Goal: Information Seeking & Learning: Learn about a topic

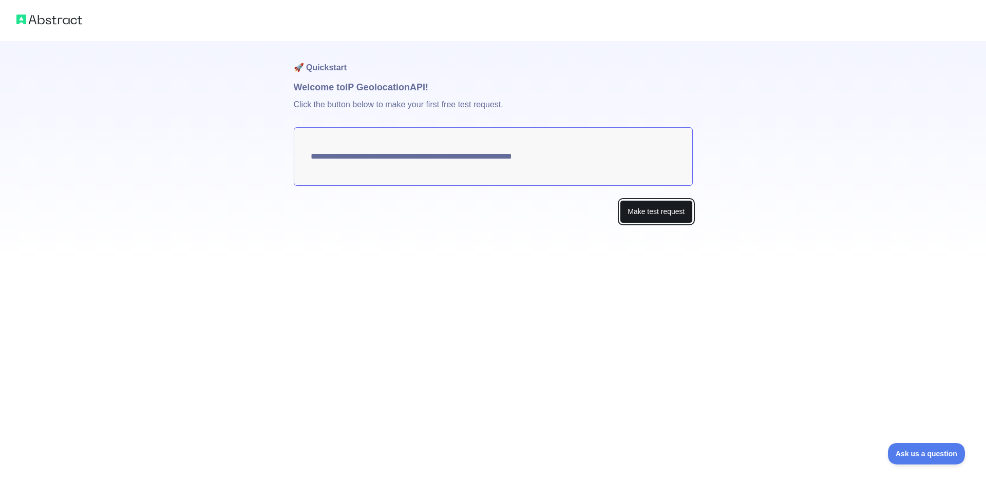
click at [653, 215] on button "Make test request" at bounding box center [656, 211] width 72 height 23
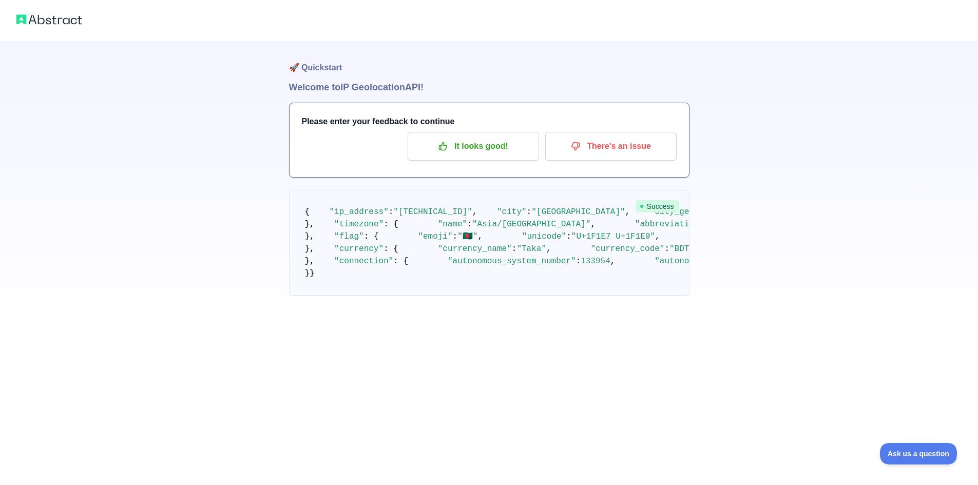
drag, startPoint x: 528, startPoint y: 233, endPoint x: 571, endPoint y: 147, distance: 96.2
click at [514, 151] on p "It looks good!" at bounding box center [473, 146] width 116 height 17
click at [490, 148] on p "It looks good!" at bounding box center [473, 146] width 116 height 17
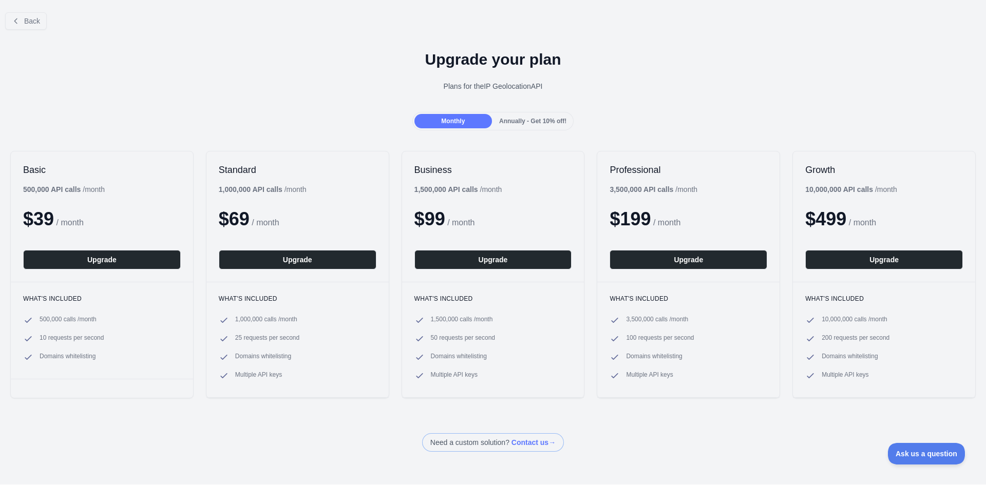
click at [18, 34] on div "Back" at bounding box center [493, 21] width 986 height 34
click at [27, 23] on span "Back" at bounding box center [32, 21] width 16 height 8
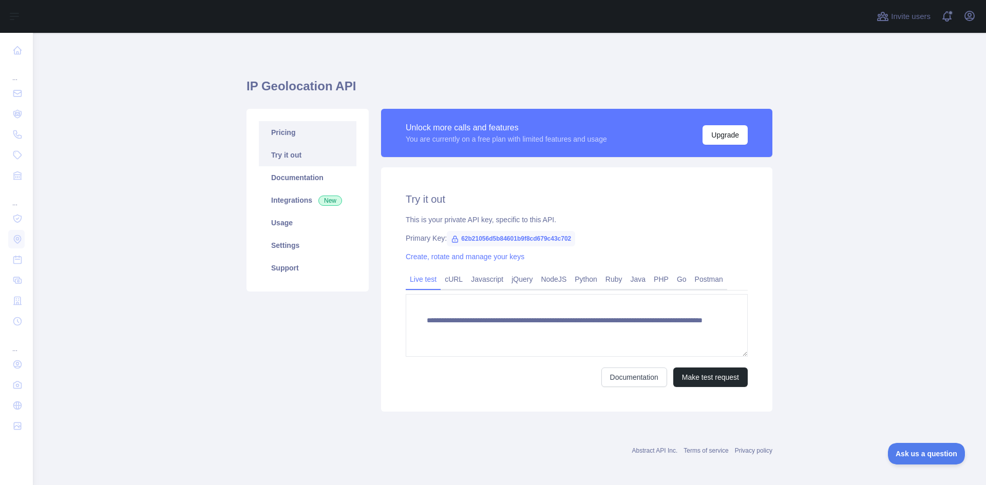
click at [280, 130] on link "Pricing" at bounding box center [308, 132] width 98 height 23
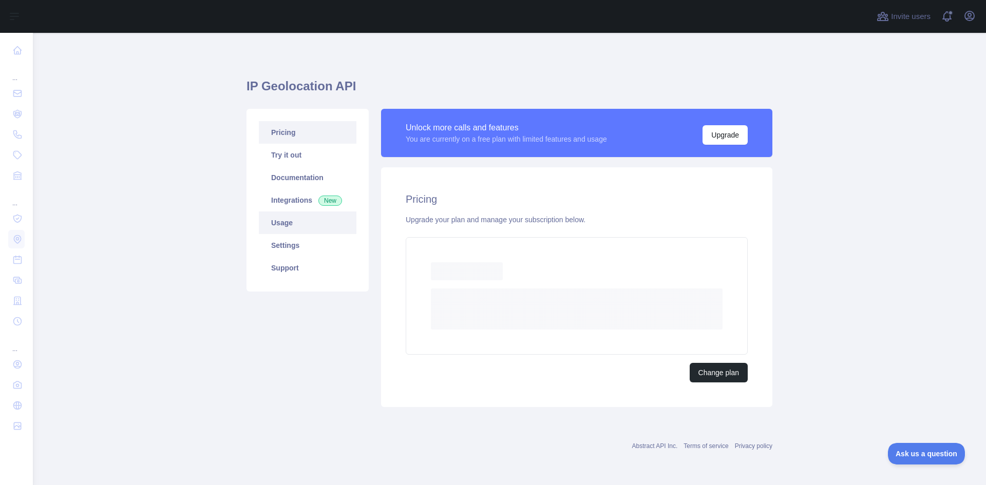
click at [312, 212] on link "Usage" at bounding box center [308, 223] width 98 height 23
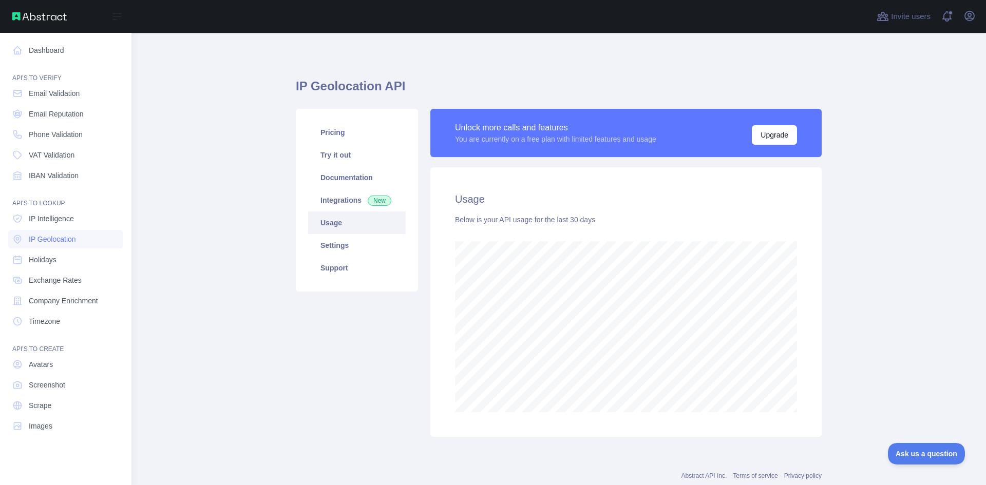
scroll to position [512970, 512576]
click at [85, 224] on link "IP Intelligence" at bounding box center [65, 218] width 115 height 18
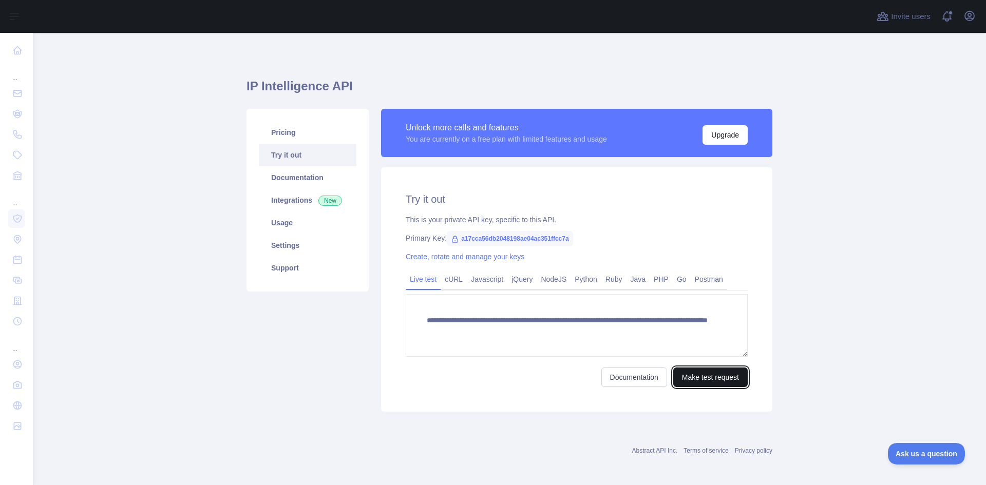
click at [695, 381] on button "Make test request" at bounding box center [710, 378] width 74 height 20
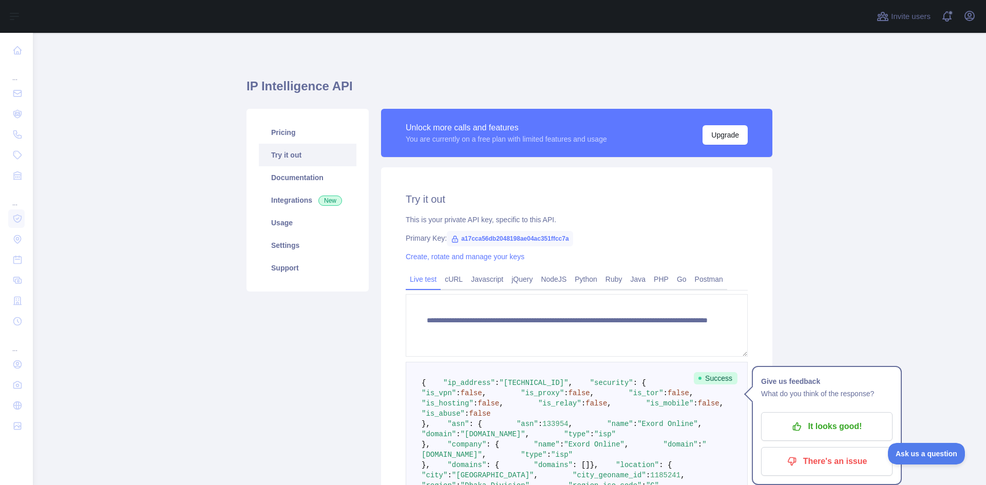
drag, startPoint x: 605, startPoint y: 366, endPoint x: 677, endPoint y: 236, distance: 148.7
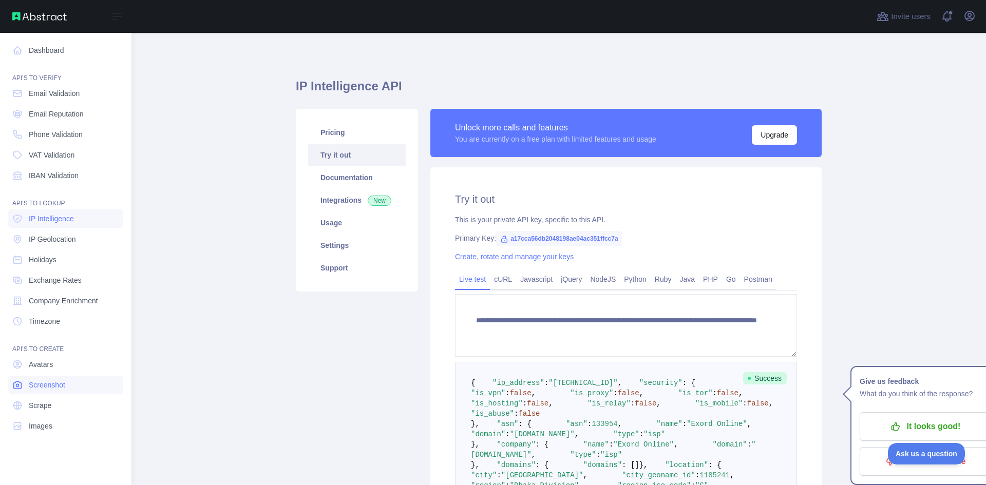
click at [73, 391] on link "Screenshot" at bounding box center [65, 385] width 115 height 18
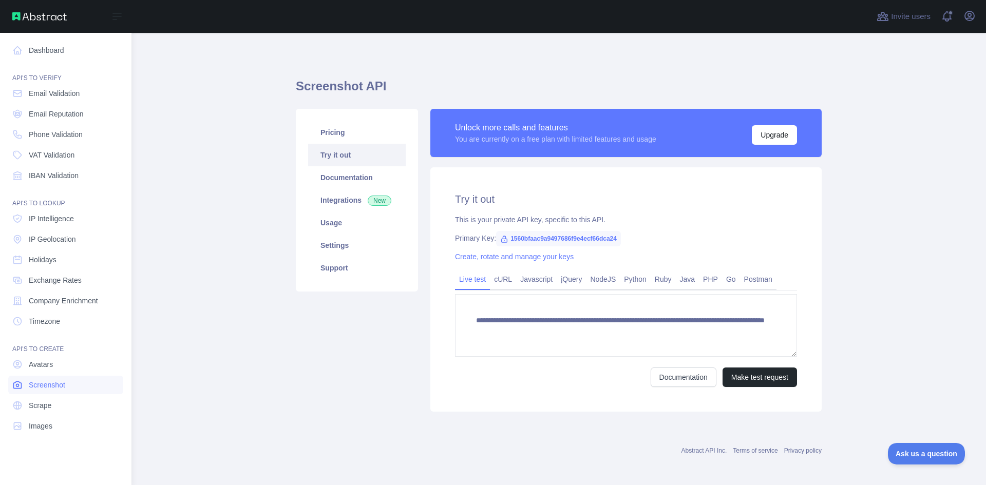
click at [78, 385] on link "Screenshot" at bounding box center [65, 385] width 115 height 18
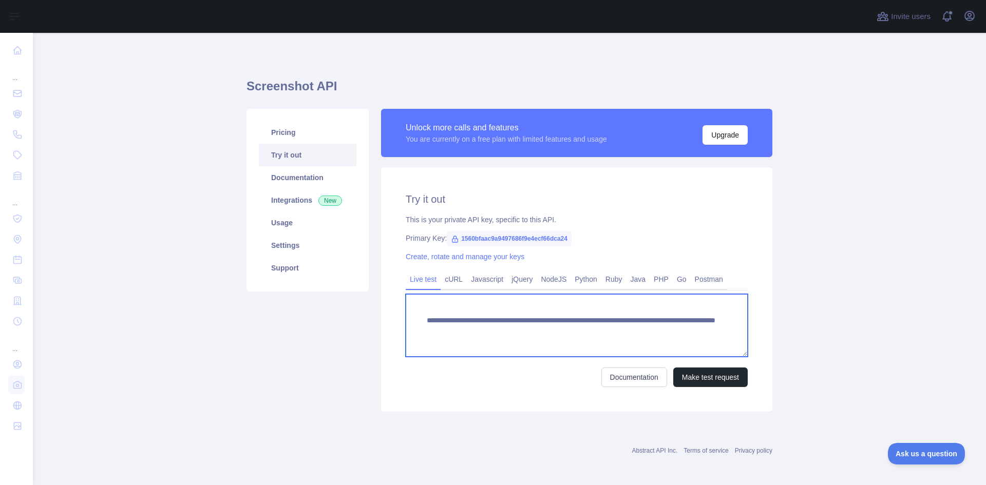
drag, startPoint x: 694, startPoint y: 330, endPoint x: 404, endPoint y: 310, distance: 290.8
click at [406, 310] on textarea "**********" at bounding box center [577, 325] width 342 height 63
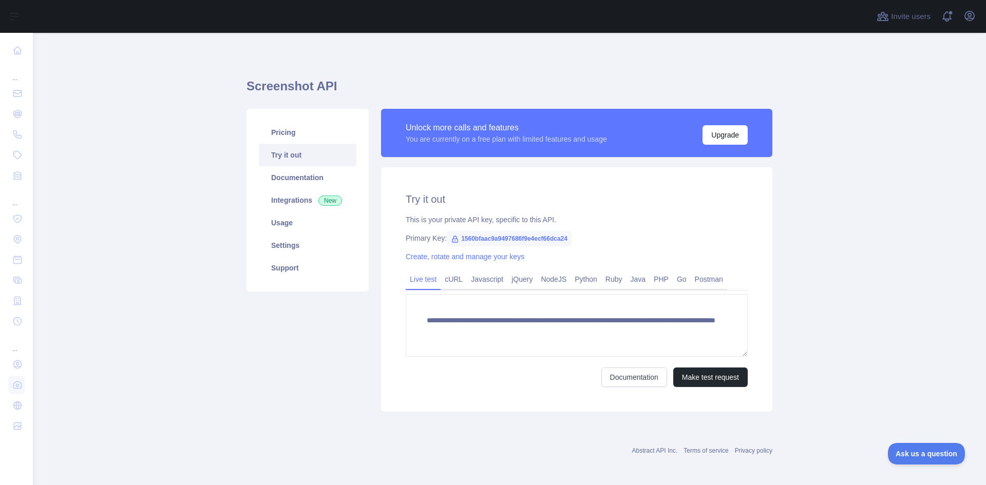
drag, startPoint x: 813, startPoint y: 148, endPoint x: 818, endPoint y: 148, distance: 5.2
click at [815, 148] on main "**********" at bounding box center [509, 259] width 953 height 452
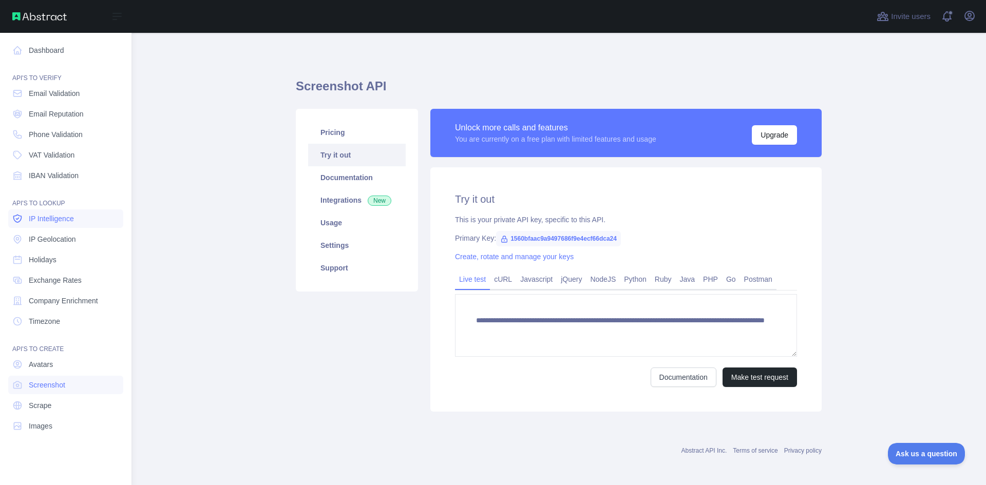
click at [74, 221] on span "IP Intelligence" at bounding box center [51, 219] width 45 height 10
click at [81, 241] on link "IP Geolocation" at bounding box center [65, 239] width 115 height 18
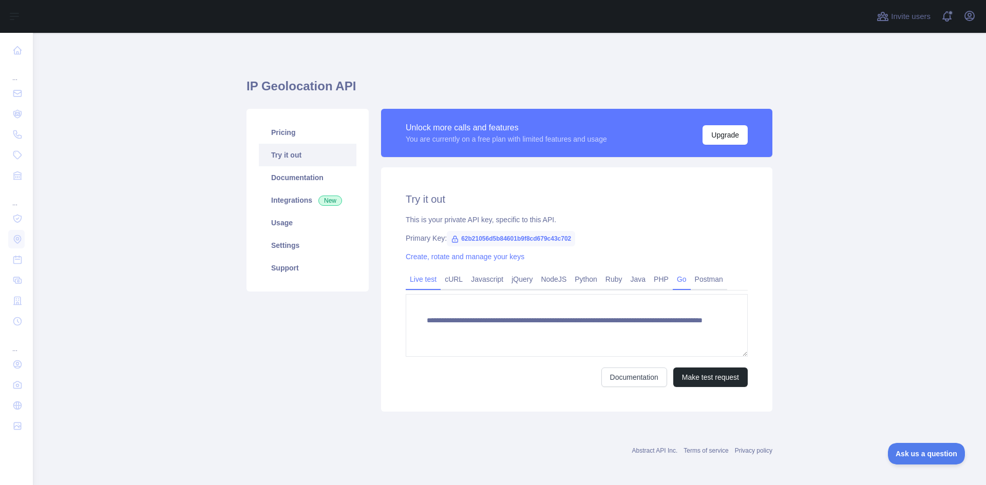
click at [675, 277] on link "Go" at bounding box center [682, 279] width 18 height 16
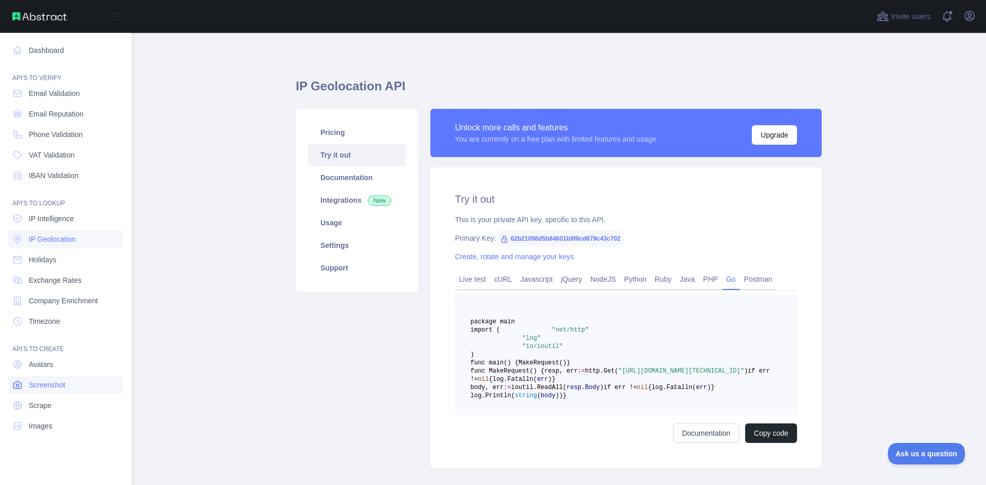
click at [74, 377] on link "Screenshot" at bounding box center [65, 385] width 115 height 18
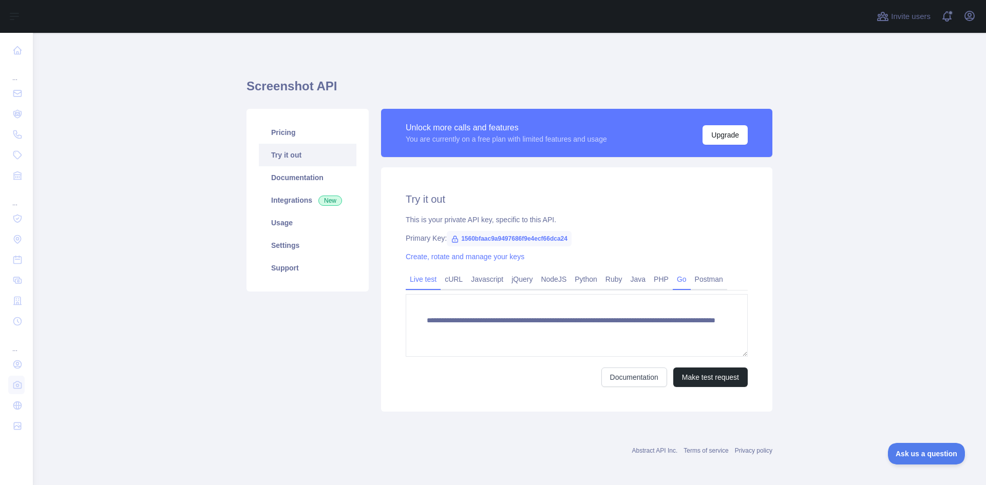
click at [681, 282] on link "Go" at bounding box center [682, 279] width 18 height 16
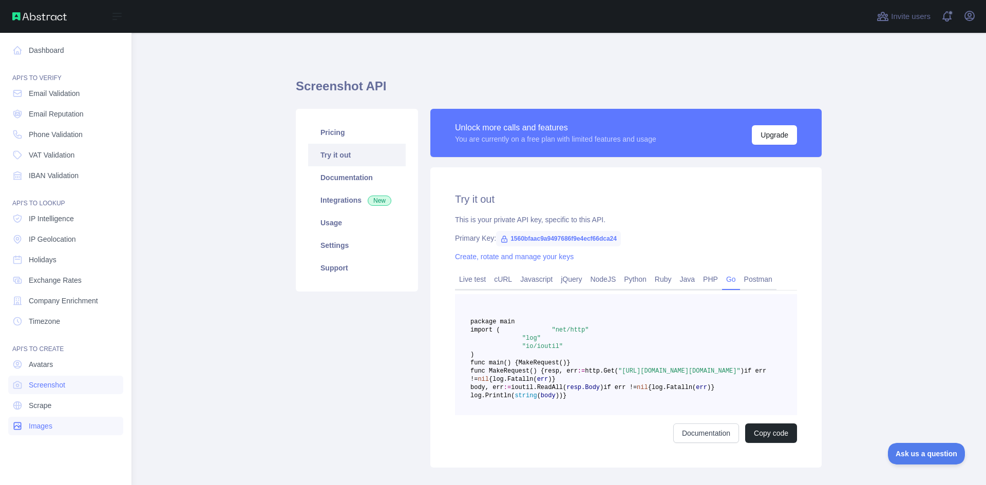
click at [68, 419] on link "Images" at bounding box center [65, 426] width 115 height 18
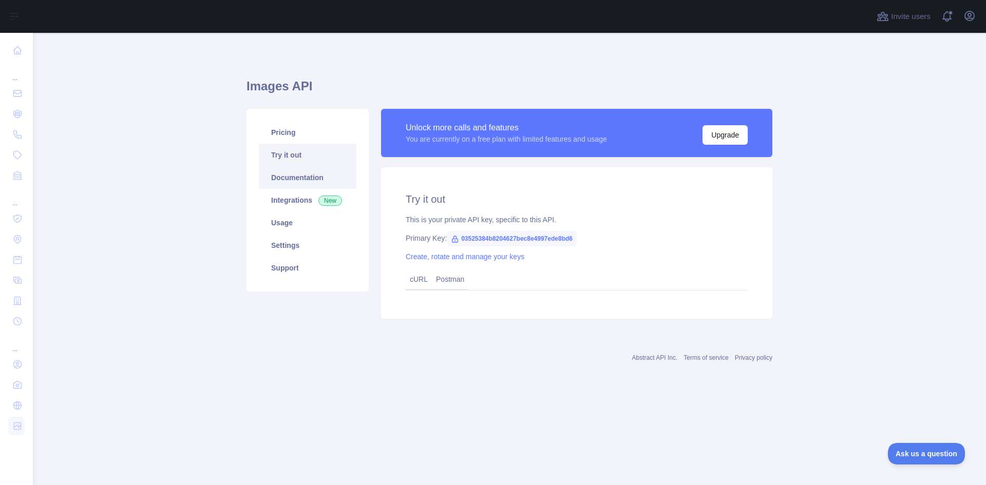
click at [326, 181] on link "Documentation" at bounding box center [308, 177] width 98 height 23
